Goal: Register for event/course

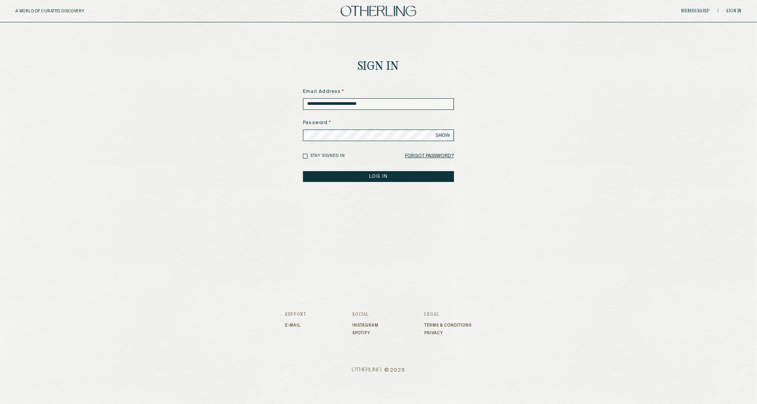
click at [402, 180] on button "LOG IN" at bounding box center [378, 176] width 151 height 11
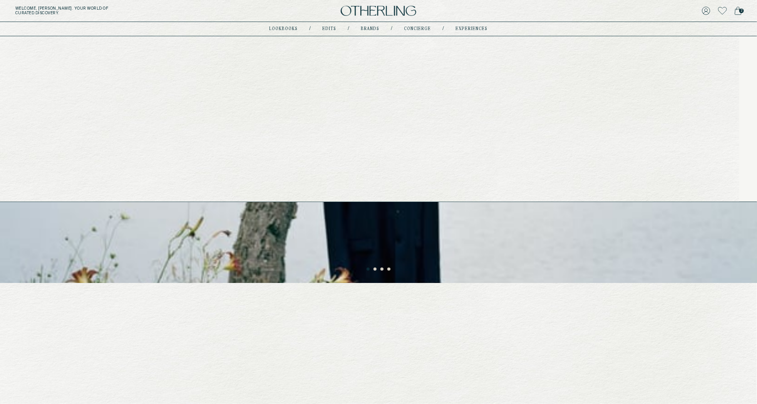
click at [423, 27] on link "concierge" at bounding box center [417, 29] width 27 height 4
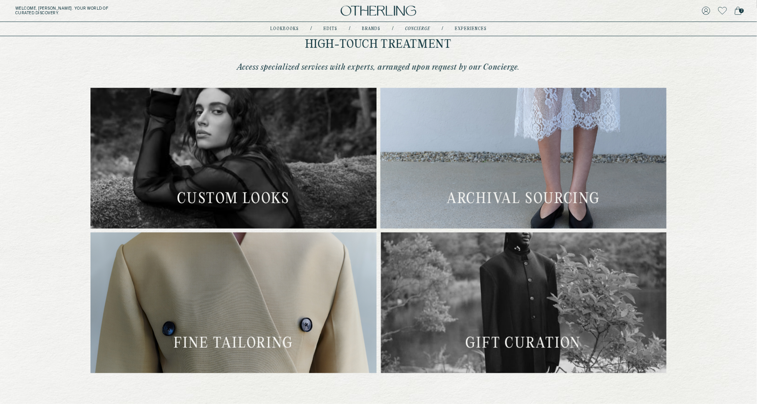
scroll to position [215, 0]
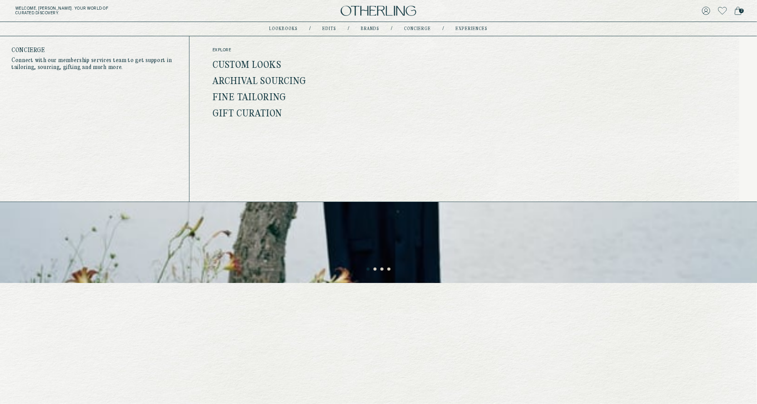
click at [413, 30] on link "concierge" at bounding box center [417, 29] width 27 height 4
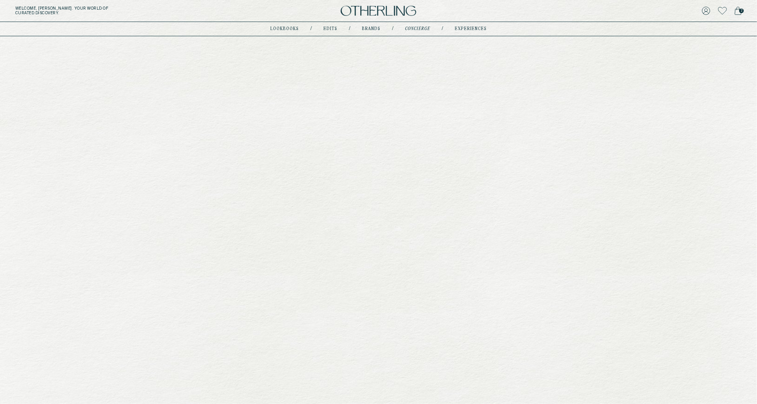
type input "********"
type input "**********"
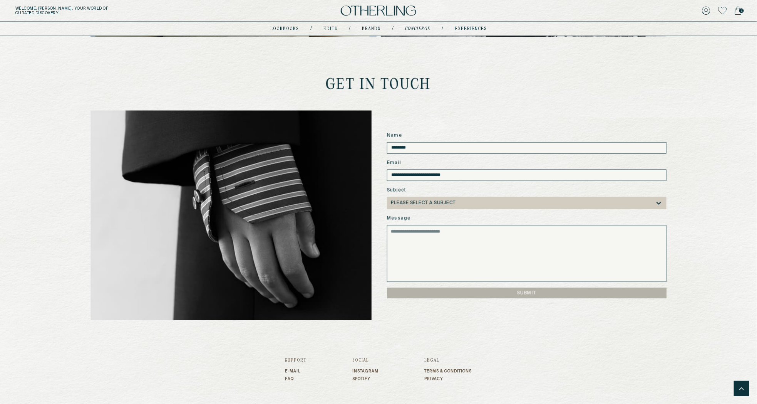
scroll to position [555, 0]
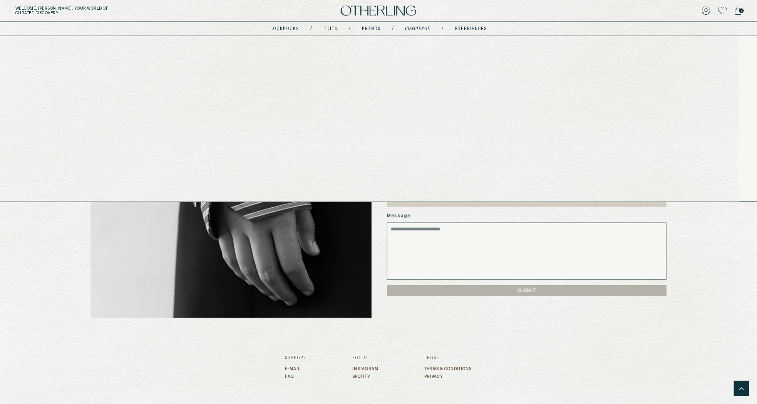
click at [476, 28] on link "experiences" at bounding box center [471, 29] width 32 height 4
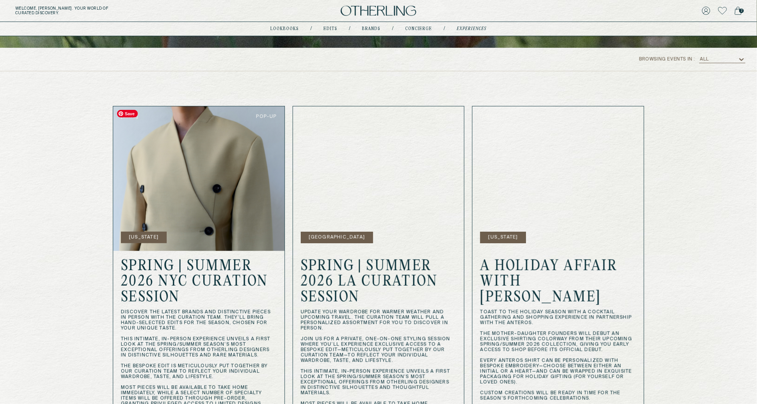
scroll to position [178, 0]
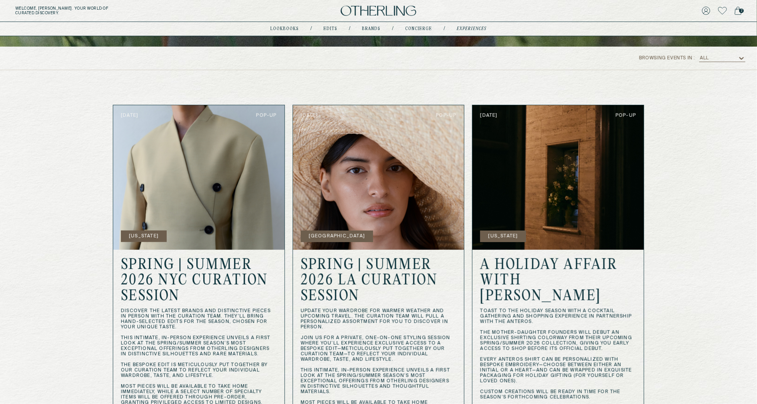
drag, startPoint x: 124, startPoint y: 264, endPoint x: 202, endPoint y: 294, distance: 83.4
click at [202, 294] on h2 "SPRING | SUMMER 2026 NYC CURATION SESSION" at bounding box center [199, 280] width 156 height 47
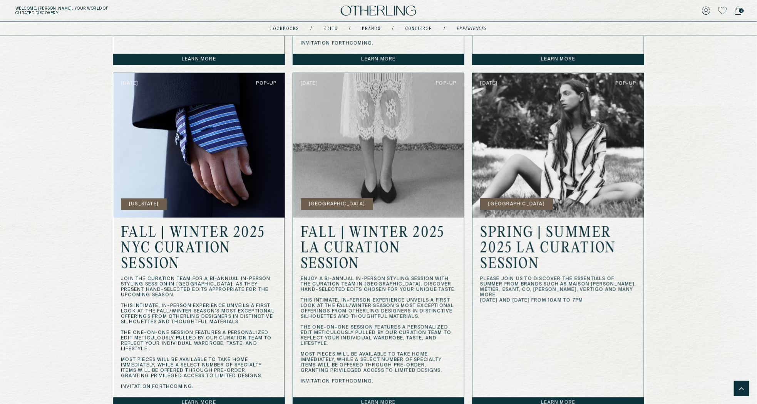
scroll to position [573, 0]
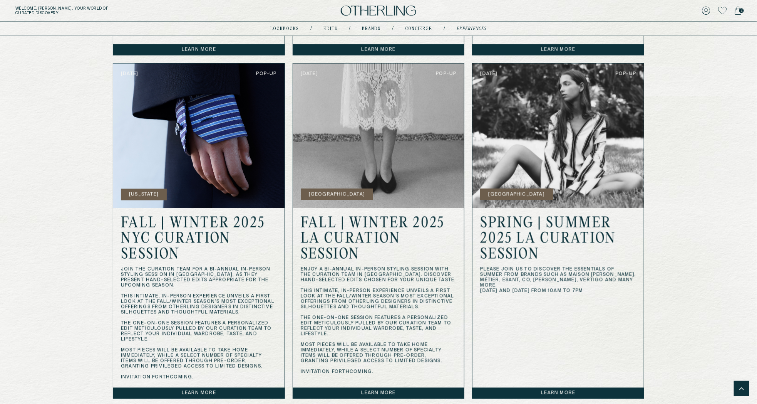
drag, startPoint x: 301, startPoint y: 248, endPoint x: 363, endPoint y: 259, distance: 63.4
click at [363, 259] on h2 "FALL | WINTER 2025 LA CURATION SESSION" at bounding box center [379, 239] width 156 height 47
copy h2 "FALL | WINTER 2025 LA CURATION SESSION"
